Goal: Information Seeking & Learning: Learn about a topic

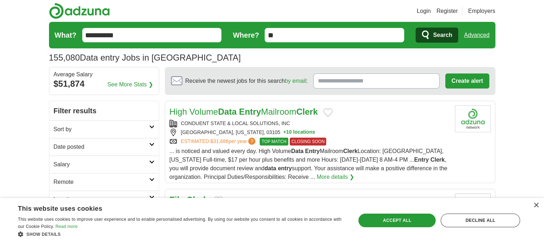
click at [153, 127] on icon at bounding box center [151, 127] width 5 height 4
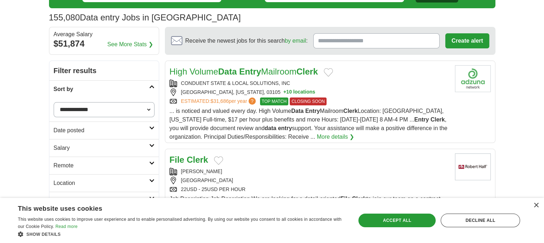
scroll to position [41, 0]
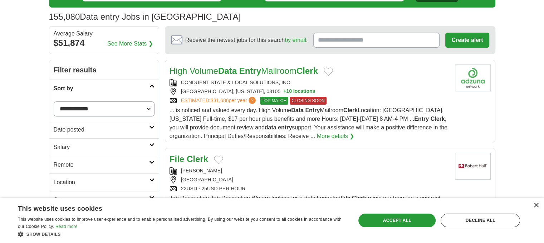
click at [149, 128] on link "Date posted" at bounding box center [104, 130] width 110 height 18
click at [151, 125] on icon at bounding box center [151, 127] width 5 height 4
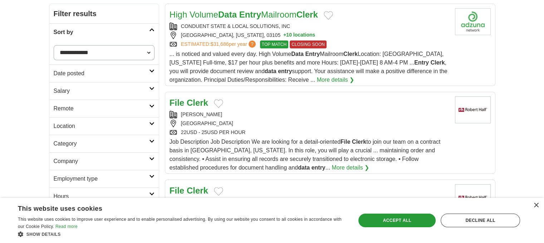
scroll to position [99, 0]
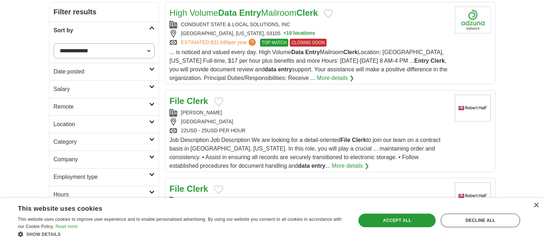
click at [152, 107] on link "Remote" at bounding box center [104, 107] width 110 height 18
click at [149, 103] on icon at bounding box center [151, 104] width 5 height 4
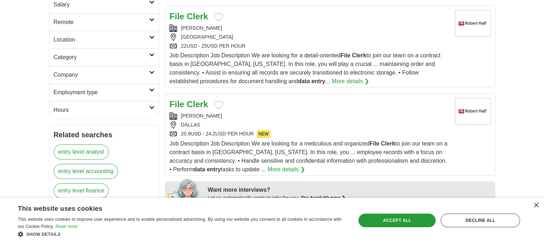
scroll to position [183, 0]
click at [149, 103] on link "Hours" at bounding box center [104, 110] width 110 height 18
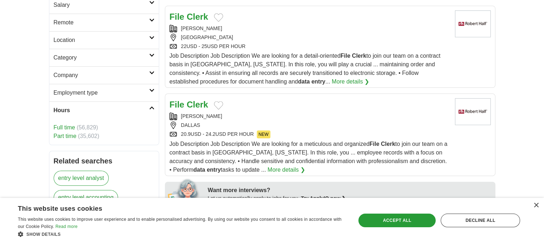
click at [149, 103] on link "Hours" at bounding box center [104, 110] width 110 height 18
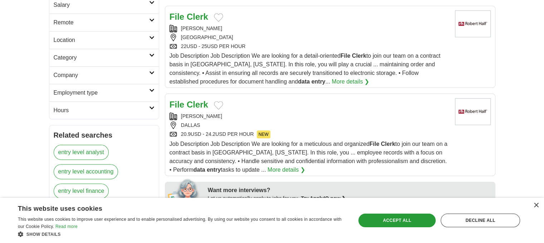
click at [149, 103] on link "Hours" at bounding box center [104, 110] width 110 height 18
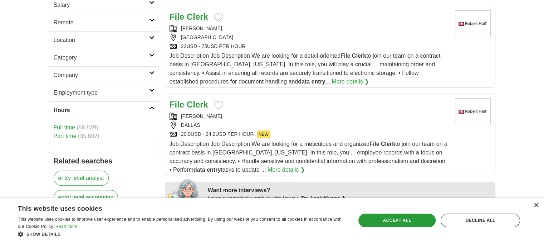
click at [149, 103] on link "Hours" at bounding box center [104, 110] width 110 height 18
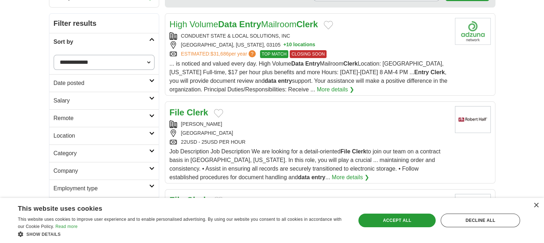
scroll to position [88, 0]
click at [535, 204] on div "×" at bounding box center [536, 205] width 5 height 5
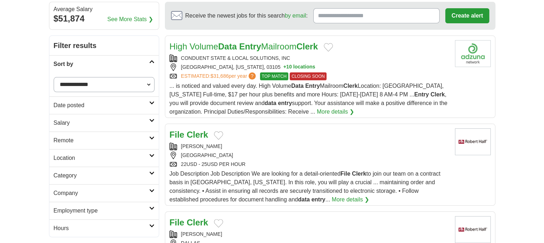
scroll to position [60, 0]
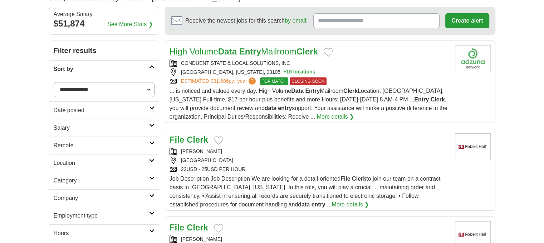
click at [151, 108] on icon at bounding box center [151, 108] width 5 height 4
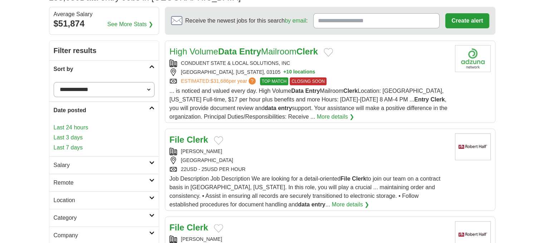
click at [73, 126] on link "Last 24 hours" at bounding box center [104, 127] width 101 height 9
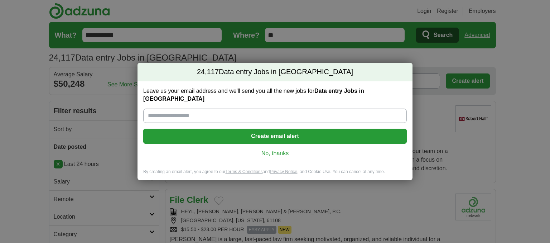
click at [269, 149] on link "No, thanks" at bounding box center [275, 153] width 252 height 8
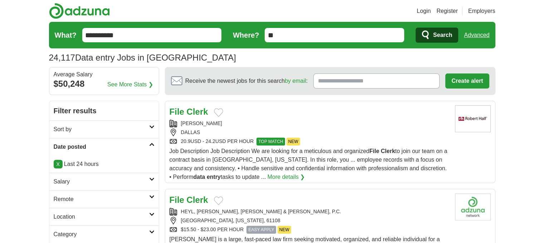
click at [155, 186] on link "Salary" at bounding box center [104, 181] width 110 height 18
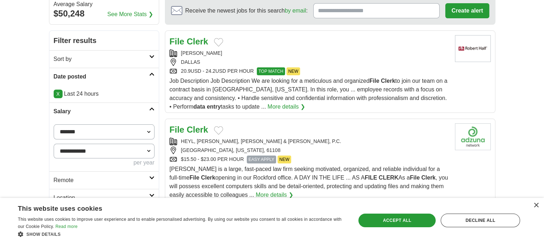
scroll to position [116, 0]
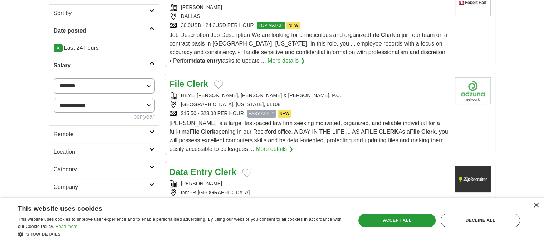
click at [152, 132] on icon at bounding box center [151, 132] width 5 height 4
click at [80, 152] on link "Remote jobs" at bounding box center [70, 151] width 32 height 6
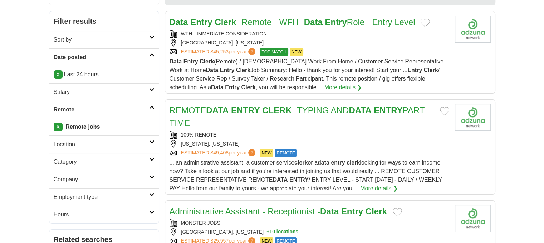
scroll to position [102, 0]
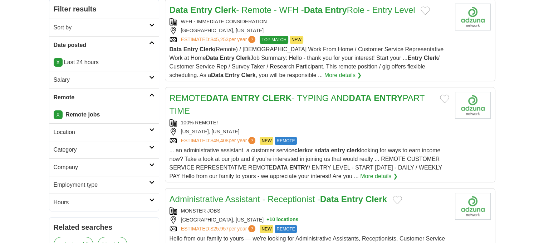
click at [151, 130] on icon at bounding box center [151, 130] width 5 height 4
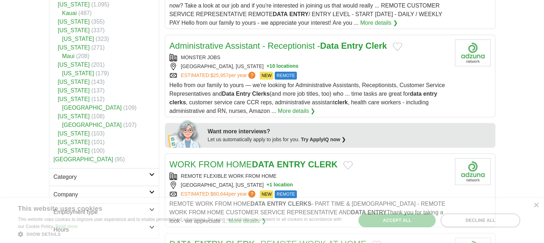
scroll to position [256, 0]
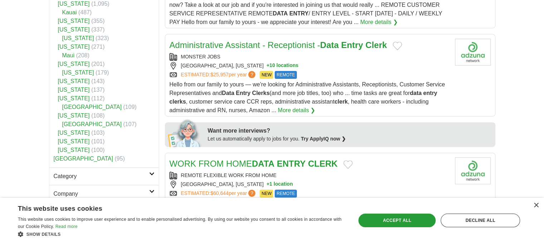
click at [146, 174] on h2 "Category" at bounding box center [102, 176] width 96 height 9
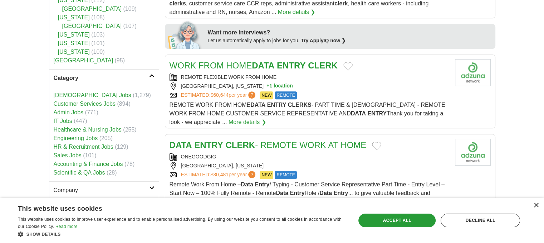
scroll to position [355, 0]
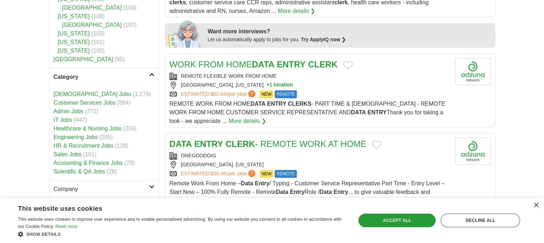
click at [74, 93] on link "[DEMOGRAPHIC_DATA] Jobs" at bounding box center [93, 94] width 78 height 6
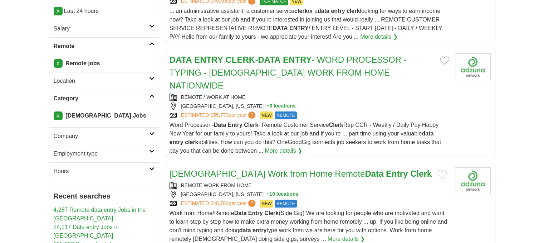
scroll to position [153, 0]
click at [148, 133] on h2 "Company" at bounding box center [102, 135] width 96 height 9
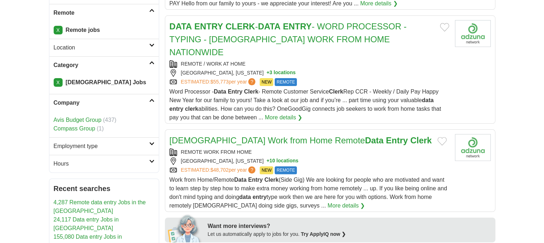
scroll to position [187, 0]
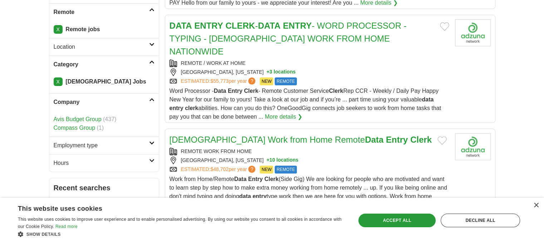
click at [152, 141] on icon at bounding box center [151, 143] width 5 height 4
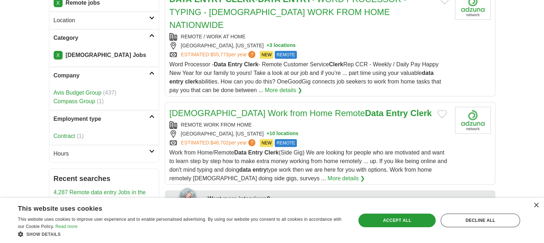
scroll to position [214, 0]
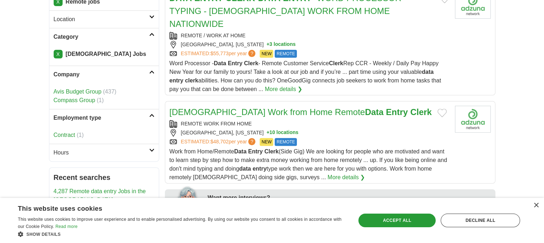
click at [150, 148] on icon at bounding box center [151, 150] width 5 height 4
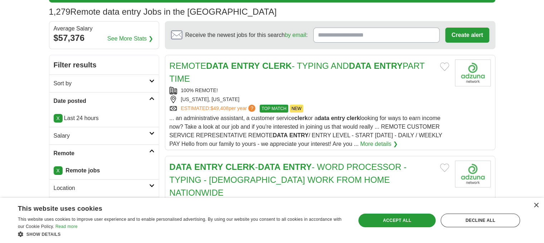
scroll to position [49, 0]
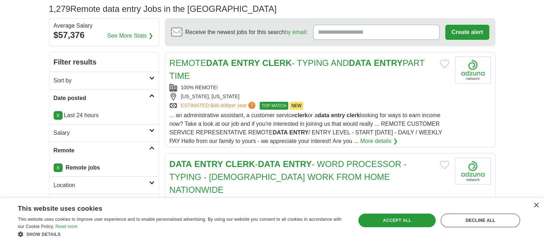
drag, startPoint x: 253, startPoint y: 129, endPoint x: 233, endPoint y: 64, distance: 68.5
click at [233, 64] on link "REMOTE DATA ENTRY CLERK - TYPING AND DATA ENTRY PART TIME" at bounding box center [297, 69] width 255 height 23
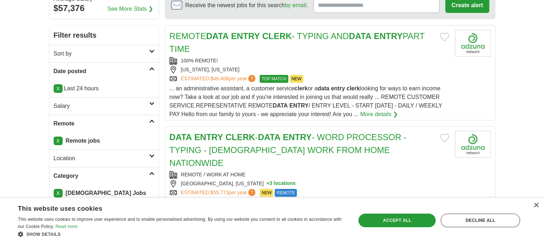
scroll to position [76, 0]
click at [374, 112] on link "More details ❯" at bounding box center [379, 114] width 38 height 9
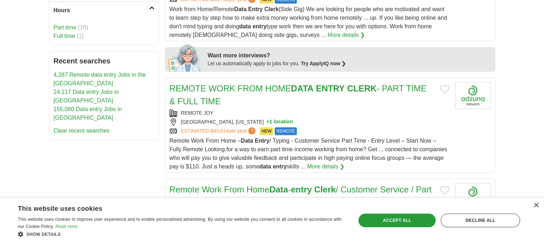
scroll to position [356, 0]
click at [324, 162] on link "More details ❯" at bounding box center [326, 166] width 38 height 9
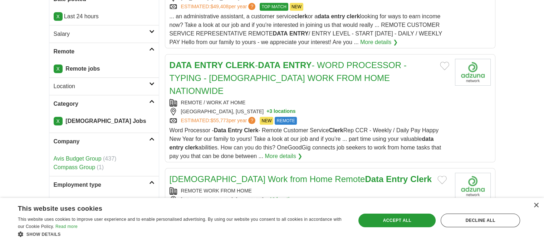
scroll to position [150, 0]
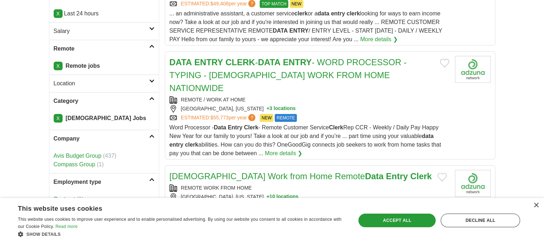
click at [223, 115] on span "$55,773" at bounding box center [219, 118] width 18 height 6
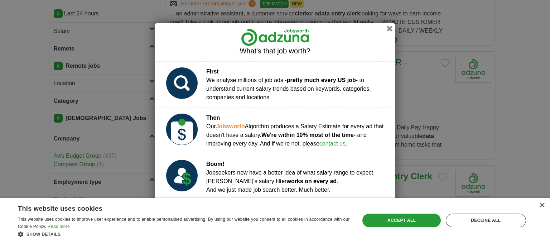
click at [384, 24] on div "What's that job worth?" at bounding box center [275, 42] width 240 height 38
click at [389, 30] on button "button" at bounding box center [389, 28] width 8 height 8
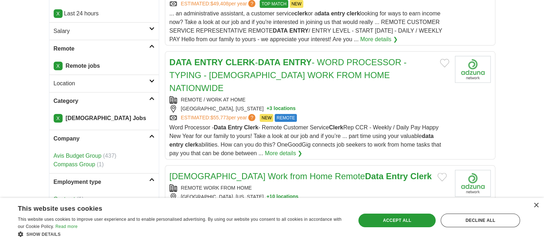
click at [339, 123] on div "Word Processor - Data Entry Clerk - Remote Customer Service Clerk Rep CCR - Wee…" at bounding box center [310, 140] width 280 height 34
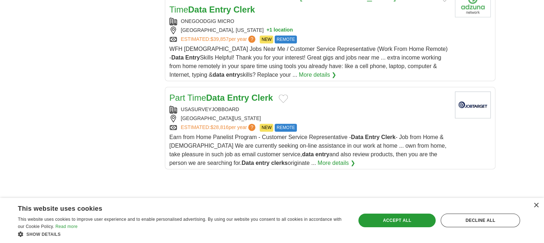
scroll to position [971, 0]
click at [318, 158] on link "More details ❯" at bounding box center [337, 162] width 38 height 9
